Goal: Task Accomplishment & Management: Complete application form

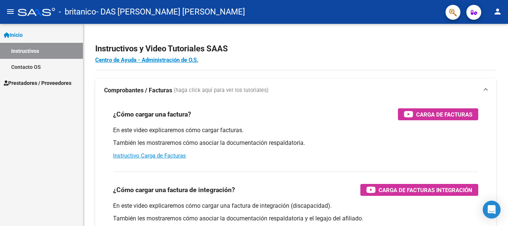
click at [22, 78] on link "Prestadores / Proveedores" at bounding box center [41, 83] width 83 height 16
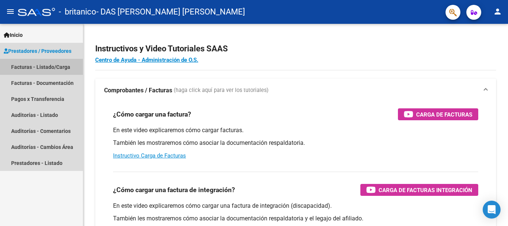
click at [30, 64] on link "Facturas - Listado/Carga" at bounding box center [41, 67] width 83 height 16
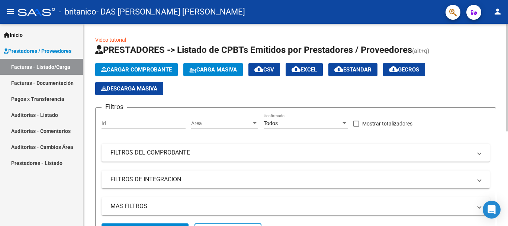
click at [128, 66] on span "Cargar Comprobante" at bounding box center [136, 69] width 71 height 7
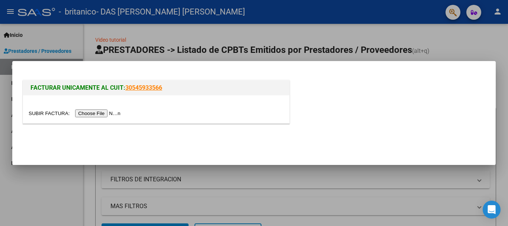
click at [81, 114] on input "file" at bounding box center [76, 113] width 94 height 8
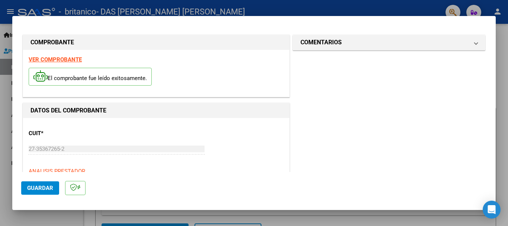
click at [35, 189] on span "Guardar" at bounding box center [40, 188] width 26 height 7
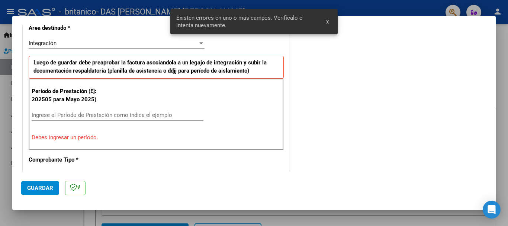
scroll to position [186, 0]
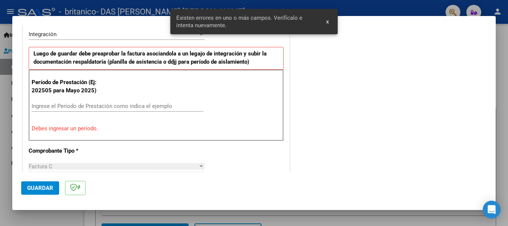
click at [53, 107] on input "Ingrese el Período de Prestación como indica el ejemplo" at bounding box center [118, 106] width 172 height 7
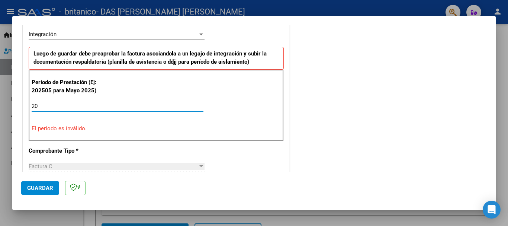
click at [65, 110] on div "20 Ingrese el Período de Prestación como indica el ejemplo" at bounding box center [118, 109] width 172 height 18
click at [67, 106] on input "20" at bounding box center [118, 106] width 172 height 7
type input "2"
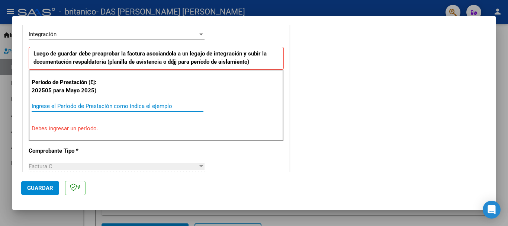
click at [66, 106] on input "Ingrese el Período de Prestación como indica el ejemplo" at bounding box center [118, 106] width 172 height 7
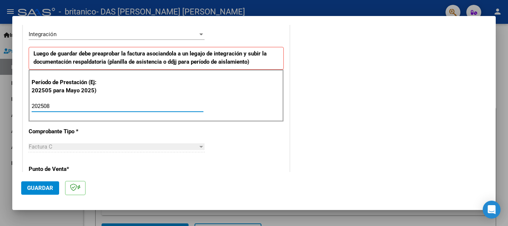
type input "202508"
click at [37, 187] on span "Guardar" at bounding box center [40, 188] width 26 height 7
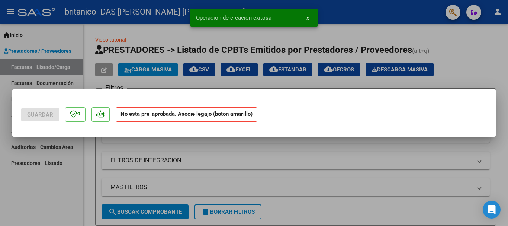
scroll to position [0, 0]
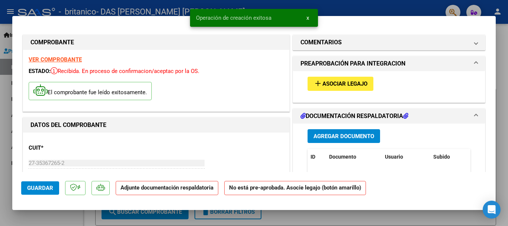
click at [334, 87] on span "Asociar Legajo" at bounding box center [345, 84] width 45 height 7
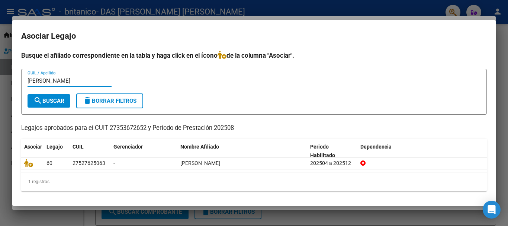
type input "[PERSON_NAME]"
click at [64, 97] on span "search Buscar" at bounding box center [48, 100] width 31 height 7
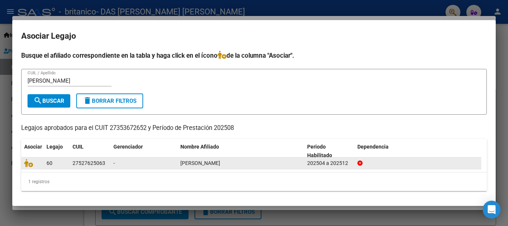
click at [193, 167] on div "[PERSON_NAME]" at bounding box center [240, 163] width 121 height 9
click at [192, 161] on span "[PERSON_NAME]" at bounding box center [200, 163] width 40 height 6
drag, startPoint x: 87, startPoint y: 164, endPoint x: 32, endPoint y: 164, distance: 55.4
click at [86, 164] on div "27527625063" at bounding box center [89, 163] width 33 height 9
click at [27, 163] on icon at bounding box center [28, 163] width 9 height 8
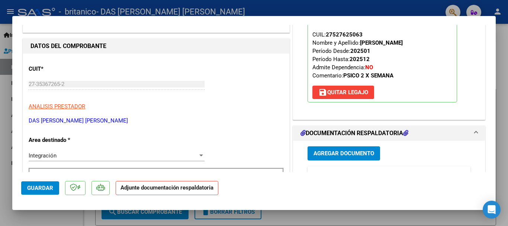
scroll to position [149, 0]
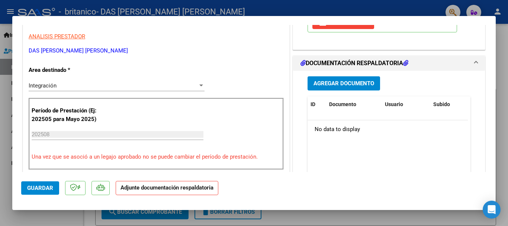
click at [346, 80] on span "Agregar Documento" at bounding box center [344, 83] width 61 height 7
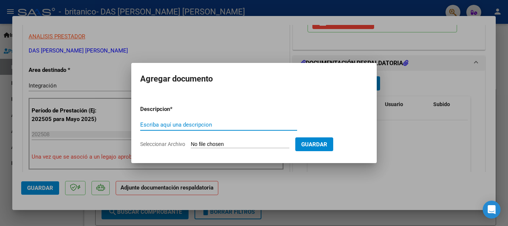
click at [214, 142] on input "Seleccionar Archivo" at bounding box center [240, 144] width 99 height 7
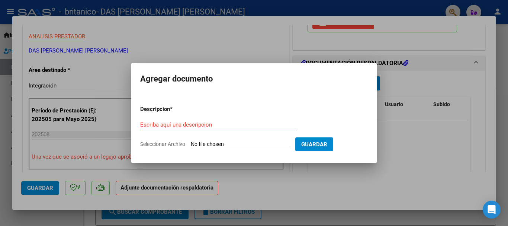
type input "C:\fakepath\Planilla [DATE].pdf"
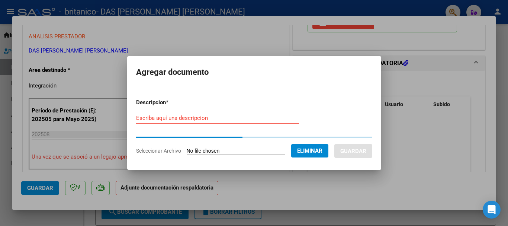
click at [170, 117] on input "Escriba aquí una descripcion" at bounding box center [217, 118] width 163 height 7
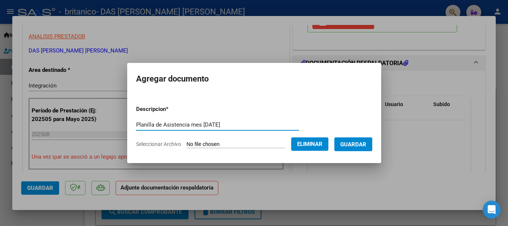
type input "Planilla de Asistencia mes [DATE]"
click at [372, 145] on button "Guardar" at bounding box center [353, 144] width 38 height 14
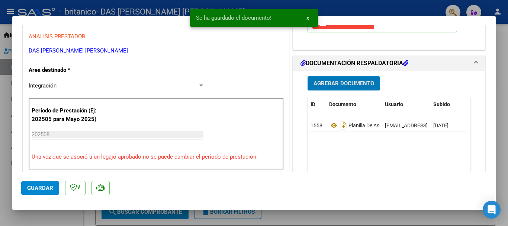
click at [43, 190] on span "Guardar" at bounding box center [40, 188] width 26 height 7
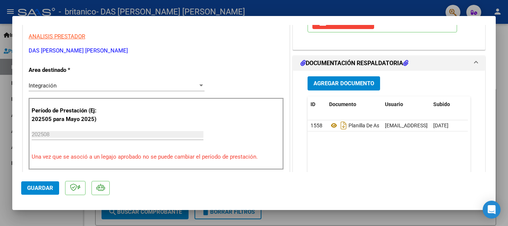
click at [48, 190] on span "Guardar" at bounding box center [40, 188] width 26 height 7
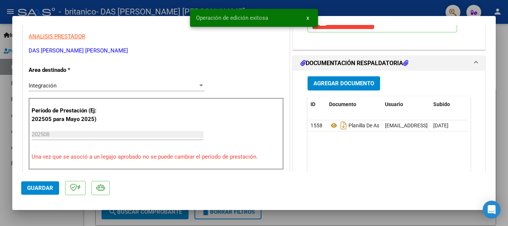
click at [6, 157] on div at bounding box center [254, 113] width 508 height 226
type input "$ 0,00"
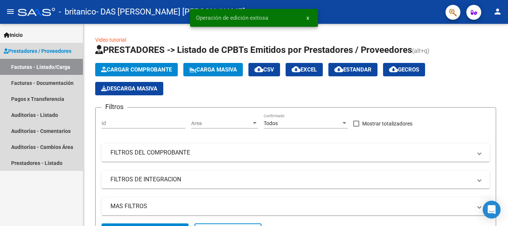
click at [38, 67] on link "Facturas - Listado/Carga" at bounding box center [41, 67] width 83 height 16
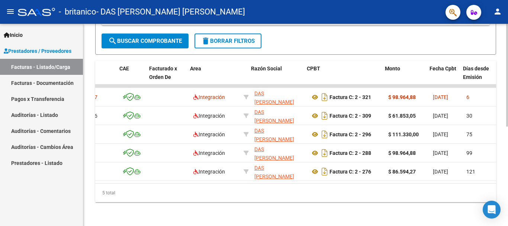
scroll to position [0, 60]
